Goal: Find specific page/section: Find specific page/section

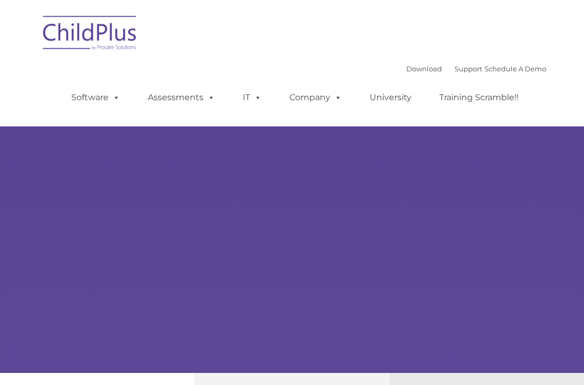
type input ""
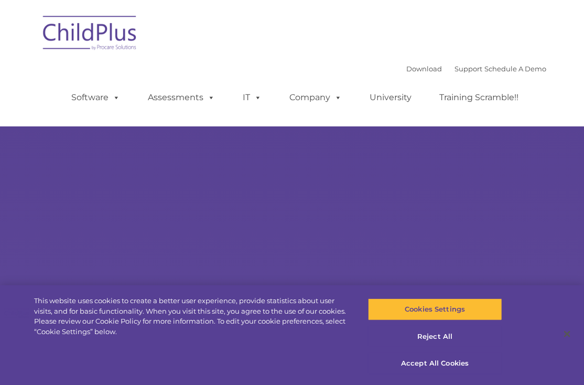
select select "MEDIUM"
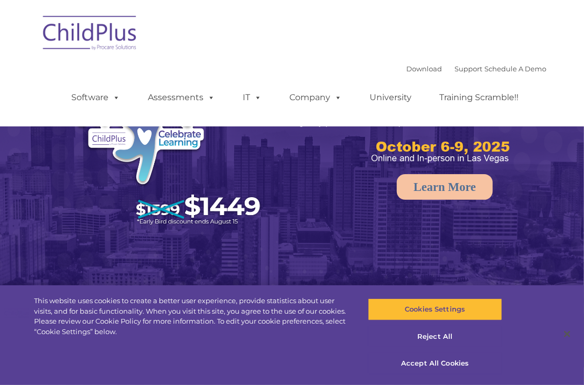
select select "MEDIUM"
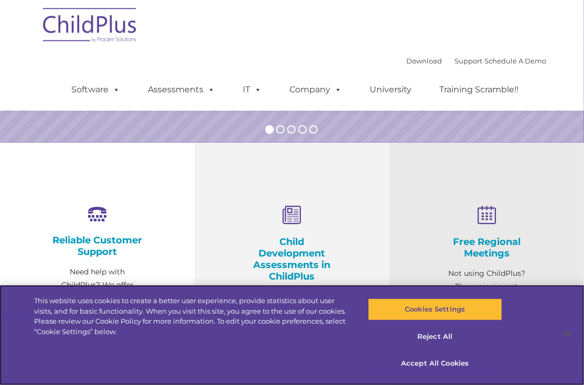
scroll to position [247, 0]
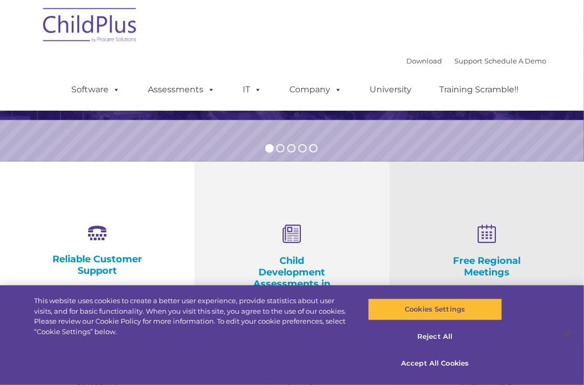
drag, startPoint x: 579, startPoint y: 133, endPoint x: 581, endPoint y: 88, distance: 44.6
